Goal: Find specific page/section: Find specific page/section

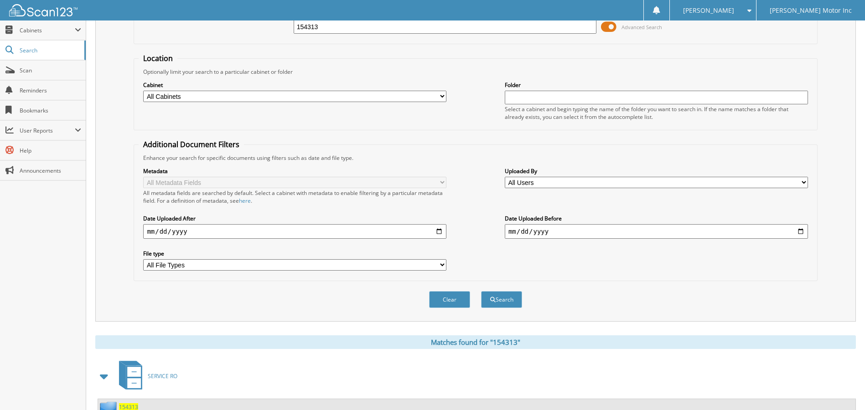
scroll to position [64, 0]
drag, startPoint x: 334, startPoint y: 28, endPoint x: 269, endPoint y: 27, distance: 65.2
click at [269, 27] on div "154313 Advanced Search" at bounding box center [475, 27] width 673 height 25
type input "154130"
click at [481, 292] on button "Search" at bounding box center [501, 300] width 41 height 17
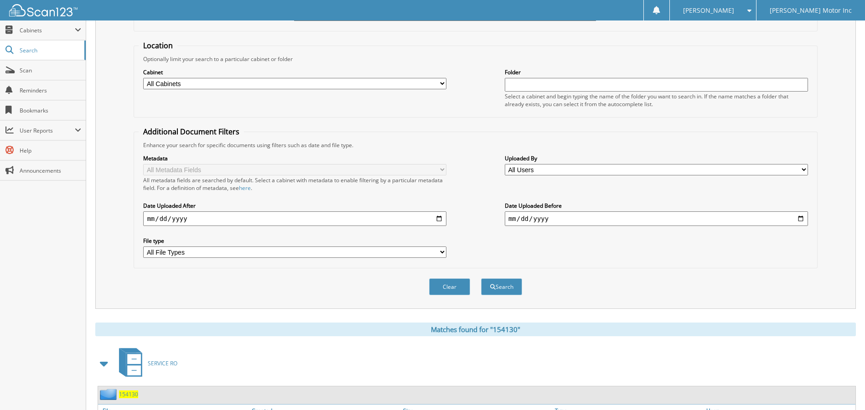
scroll to position [106, 0]
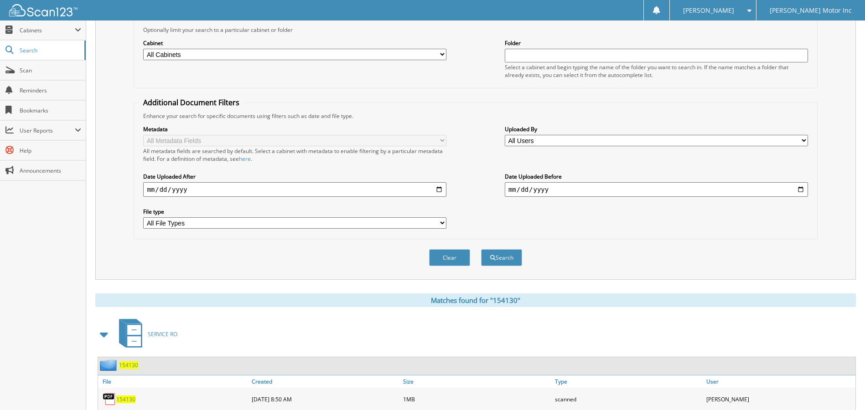
click at [125, 400] on span "154130" at bounding box center [125, 400] width 19 height 8
click at [129, 397] on span "154130" at bounding box center [125, 400] width 19 height 8
click at [734, 13] on span "[PERSON_NAME]" at bounding box center [708, 10] width 51 height 5
